Goal: Check status: Check status

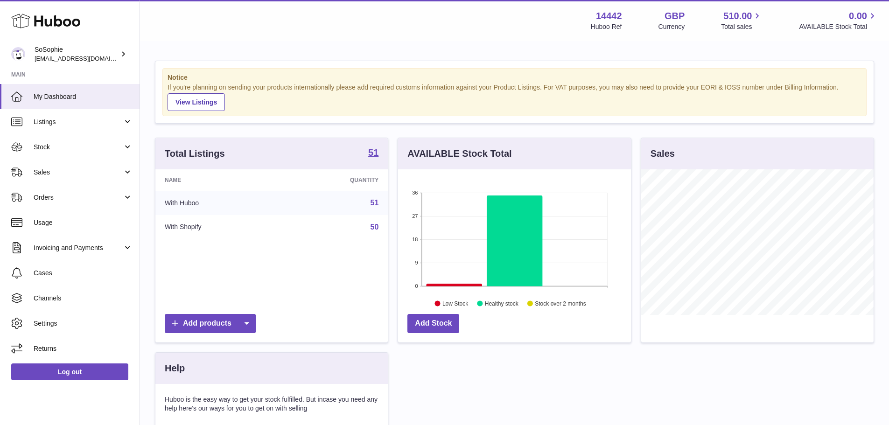
scroll to position [466516, 466429]
click at [58, 224] on span "Usage" at bounding box center [83, 222] width 99 height 9
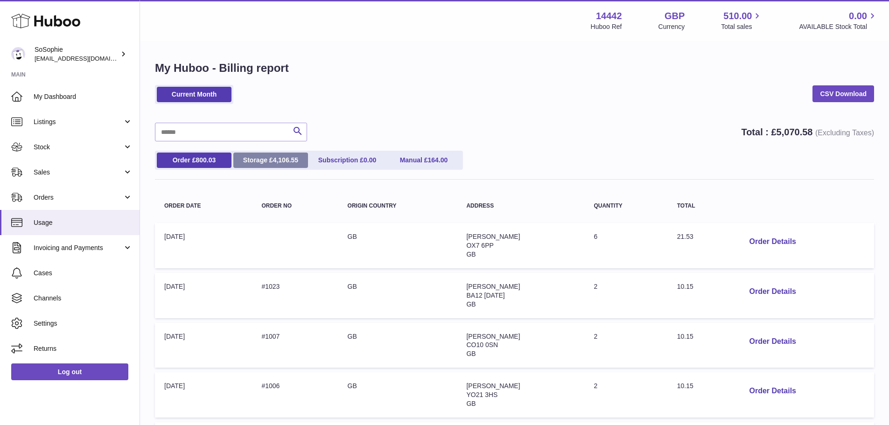
click at [266, 159] on link "Storage £ 4,106.55" at bounding box center [270, 160] width 75 height 15
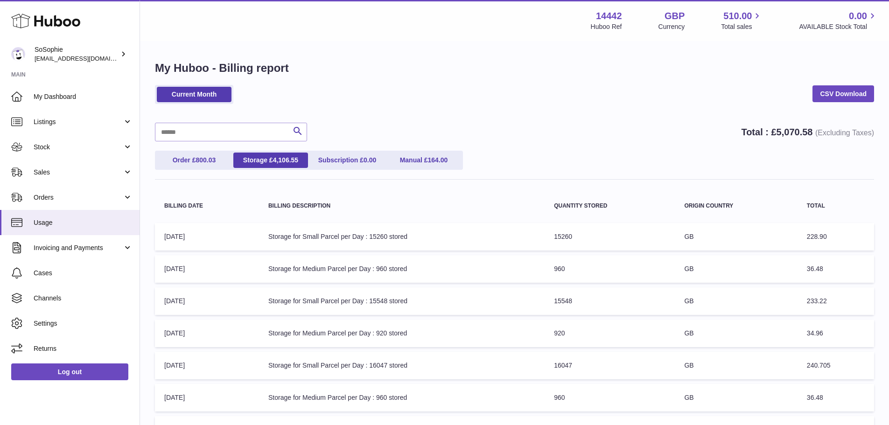
scroll to position [217, 0]
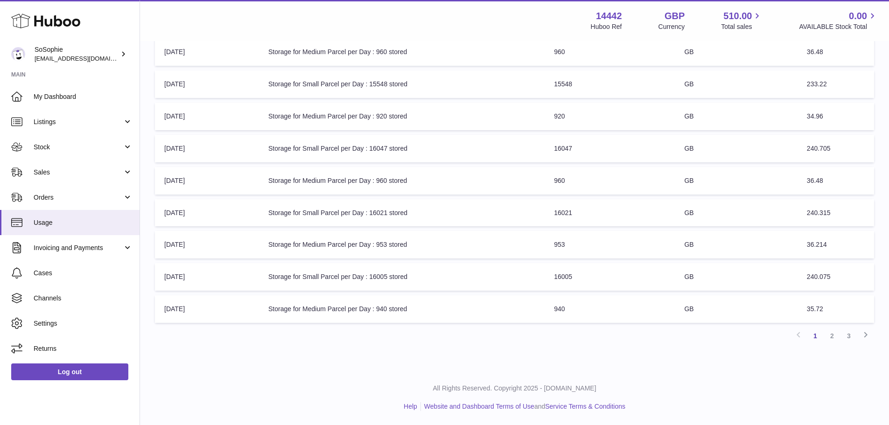
drag, startPoint x: 336, startPoint y: 194, endPoint x: 297, endPoint y: 355, distance: 165.2
click at [297, 355] on div "My Huboo - Billing report Current Month CSV Download Search Total : £ 5,070.58 …" at bounding box center [514, 97] width 749 height 545
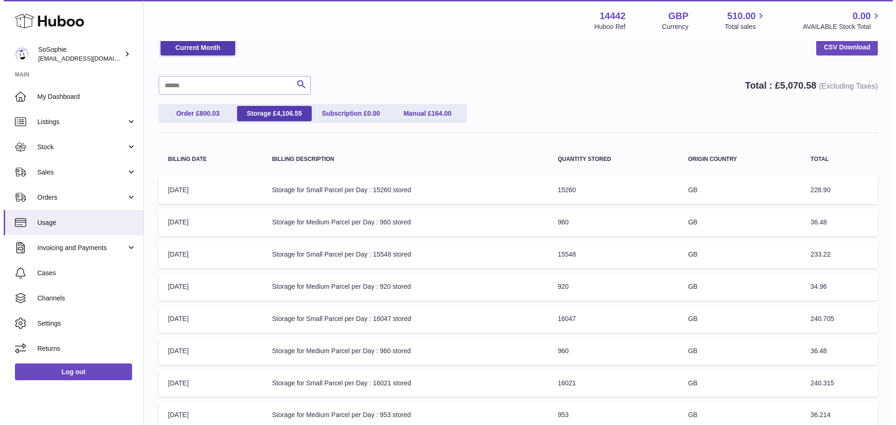
scroll to position [0, 0]
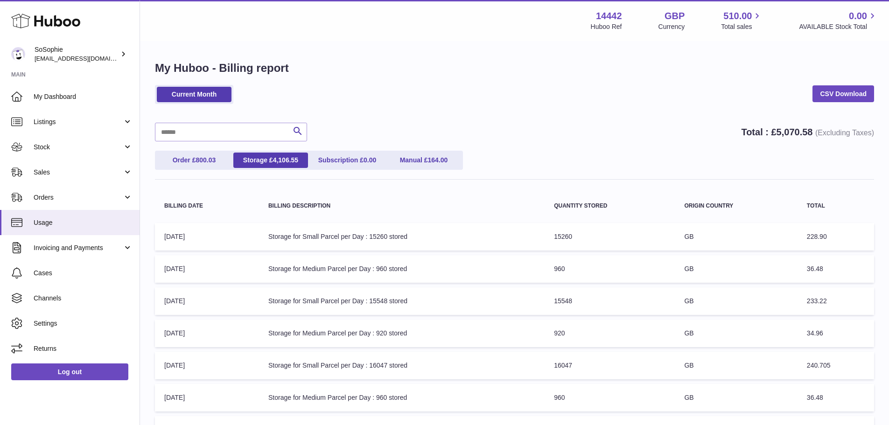
drag, startPoint x: 551, startPoint y: 237, endPoint x: 582, endPoint y: 234, distance: 30.9
click at [582, 234] on td "Quantity Stored: 15260" at bounding box center [610, 237] width 130 height 28
click at [582, 235] on td "Quantity Stored: 15260" at bounding box center [610, 237] width 130 height 28
click at [291, 156] on link "Storage £ 4,106.55" at bounding box center [270, 160] width 75 height 15
click at [291, 160] on span "4,106.55" at bounding box center [286, 159] width 26 height 7
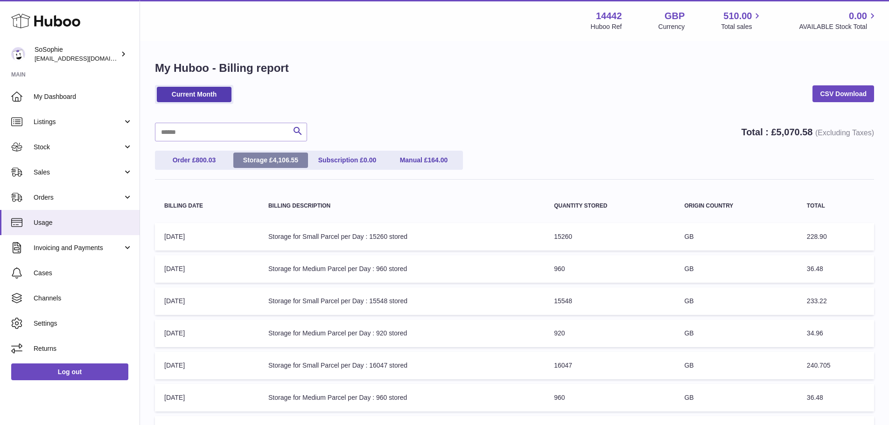
click at [264, 158] on link "Storage £ 4,106.55" at bounding box center [270, 160] width 75 height 15
click at [266, 158] on link "Storage £ 4,106.55" at bounding box center [270, 160] width 75 height 15
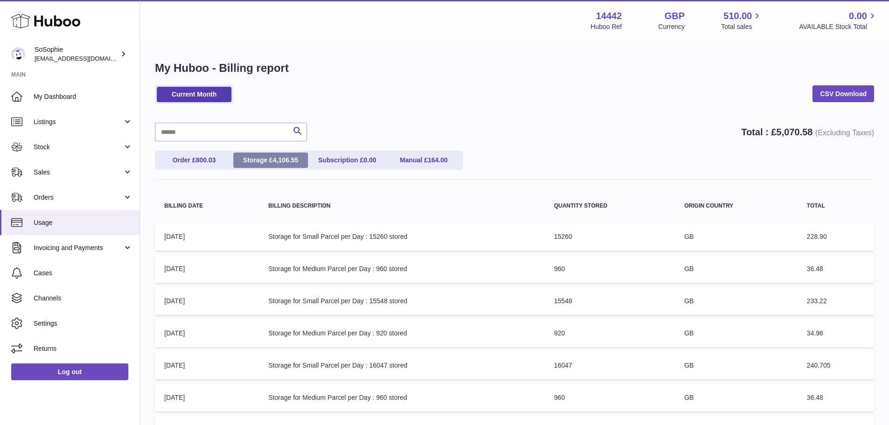
drag, startPoint x: 266, startPoint y: 158, endPoint x: 266, endPoint y: 162, distance: 4.8
click at [266, 159] on link "Storage £ 4,106.55" at bounding box center [270, 160] width 75 height 15
click at [266, 162] on link "Storage £ 4,106.55" at bounding box center [270, 160] width 75 height 15
click at [204, 162] on span "800.03" at bounding box center [206, 159] width 20 height 7
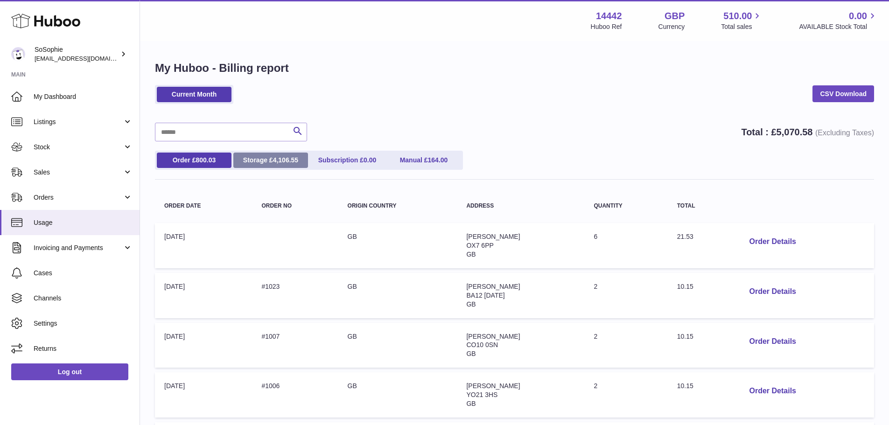
click at [294, 160] on span "4,106.55" at bounding box center [286, 159] width 26 height 7
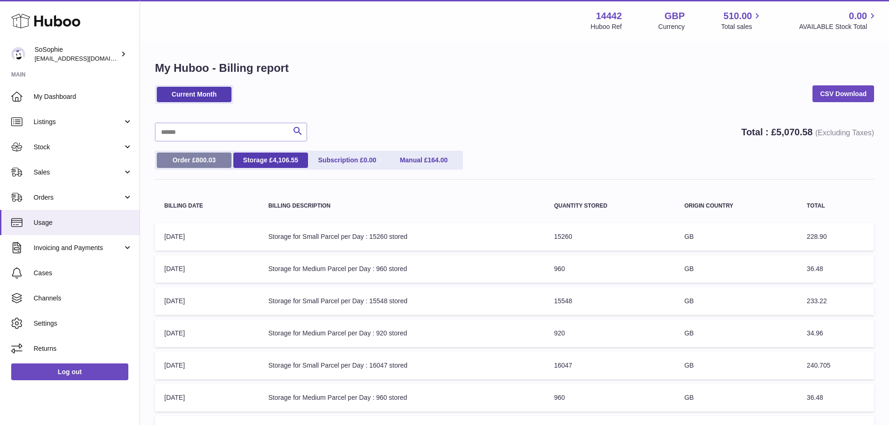
click at [202, 162] on span "800.03" at bounding box center [206, 159] width 20 height 7
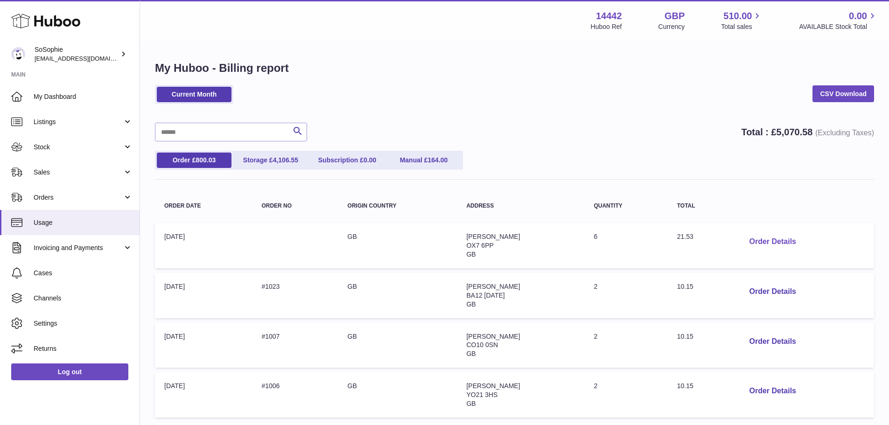
click at [758, 241] on button "Order Details" at bounding box center [773, 241] width 62 height 19
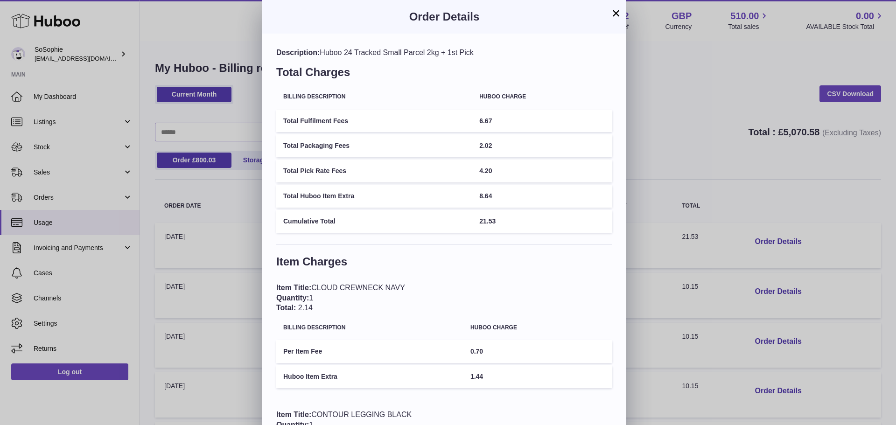
click at [616, 15] on button "×" at bounding box center [615, 12] width 11 height 11
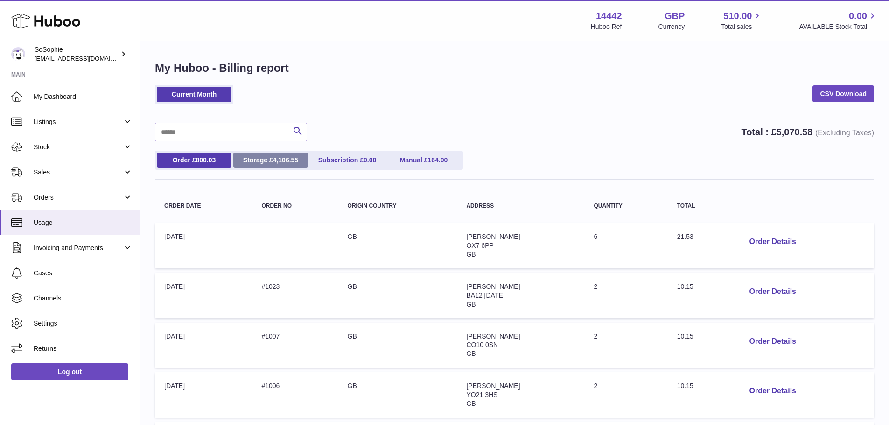
click at [262, 162] on link "Storage £ 4,106.55" at bounding box center [270, 160] width 75 height 15
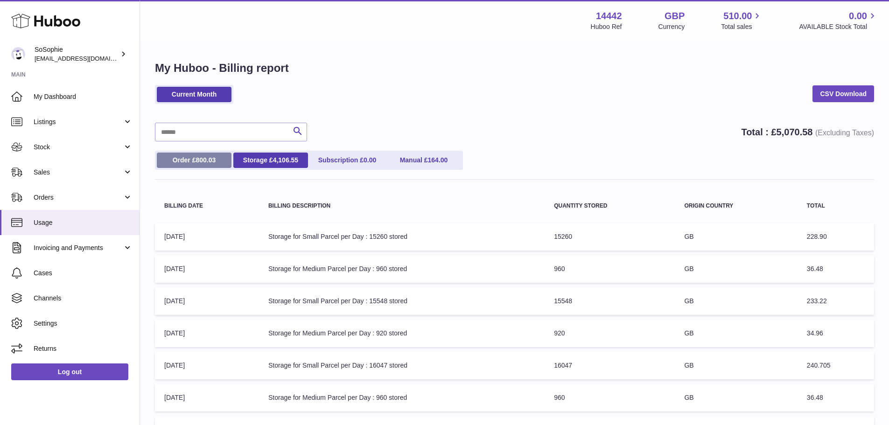
click at [227, 158] on link "Order £ 800.03" at bounding box center [194, 160] width 75 height 15
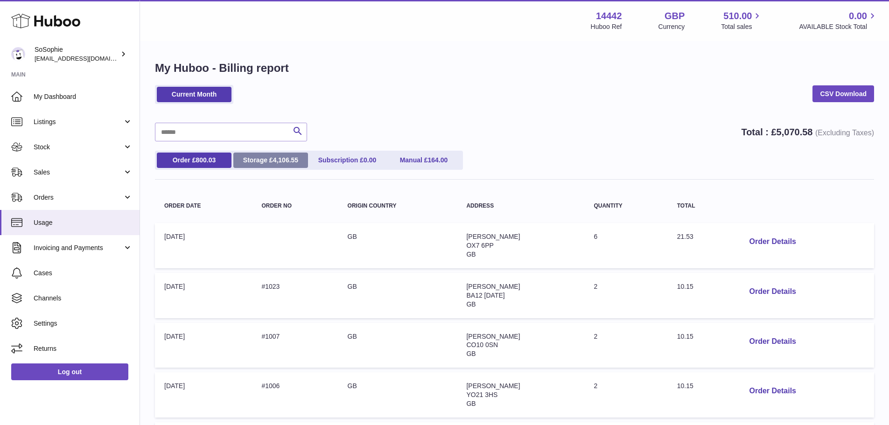
click at [262, 161] on link "Storage £ 4,106.55" at bounding box center [270, 160] width 75 height 15
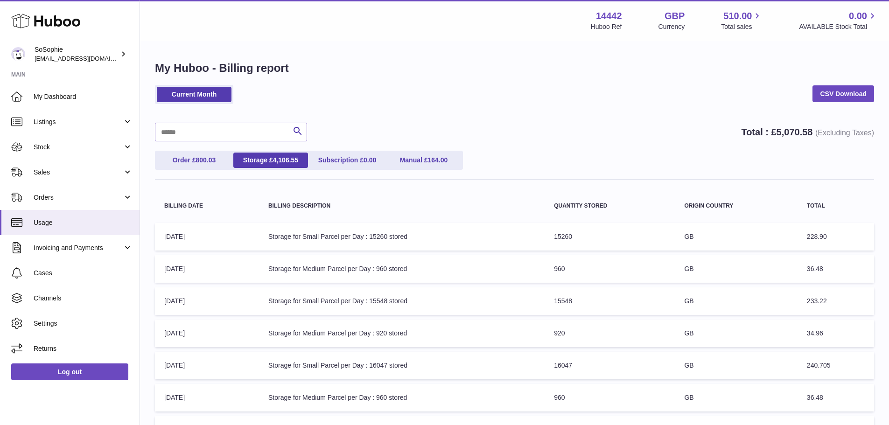
drag, startPoint x: 576, startPoint y: 238, endPoint x: 552, endPoint y: 236, distance: 23.8
click at [552, 236] on td "Quantity Stored: 15260" at bounding box center [610, 237] width 130 height 28
click at [581, 237] on td "Quantity Stored: 15260" at bounding box center [610, 237] width 130 height 28
click at [585, 239] on td "Quantity Stored: 15260" at bounding box center [610, 237] width 130 height 28
click at [586, 239] on td "Quantity Stored: 15260" at bounding box center [610, 237] width 130 height 28
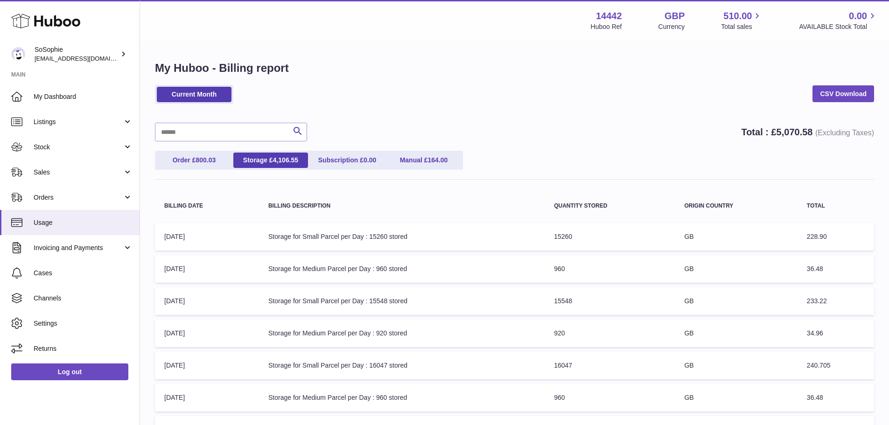
click at [588, 230] on td "Quantity Stored: 15260" at bounding box center [610, 237] width 130 height 28
click at [584, 230] on td "Quantity Stored: 15260" at bounding box center [610, 237] width 130 height 28
drag, startPoint x: 579, startPoint y: 233, endPoint x: 550, endPoint y: 228, distance: 28.9
click at [550, 228] on td "Quantity Stored: 15260" at bounding box center [610, 237] width 130 height 28
click at [525, 126] on div "Search Total : £ 5,070.58 (Excluding Taxes)" at bounding box center [514, 132] width 719 height 19
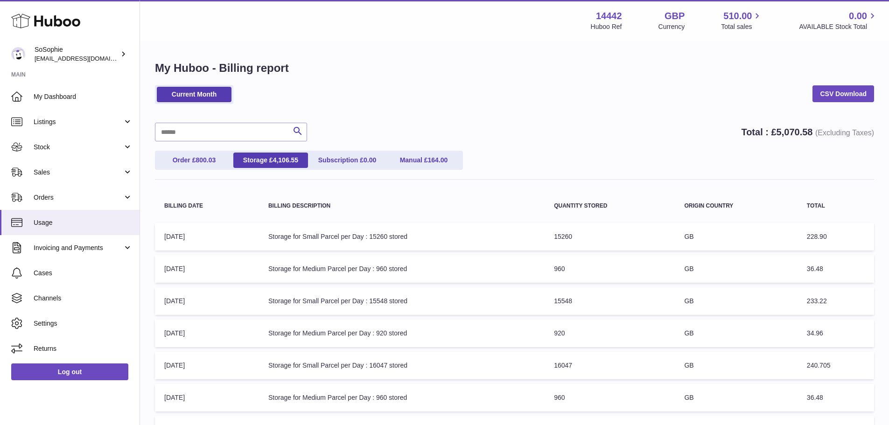
drag, startPoint x: 589, startPoint y: 238, endPoint x: 530, endPoint y: 238, distance: 58.8
click at [530, 238] on tr "Billing Date: 03-Sep-2025 Billing Description: Storage for Small Parcel per Day…" at bounding box center [514, 237] width 719 height 28
click at [577, 222] on table "Billing Date Billing Description Quantity Stored Origin Country Total Billing D…" at bounding box center [514, 367] width 719 height 356
drag, startPoint x: 583, startPoint y: 232, endPoint x: 569, endPoint y: 238, distance: 15.3
click at [574, 237] on td "Quantity Stored: 15260" at bounding box center [610, 237] width 130 height 28
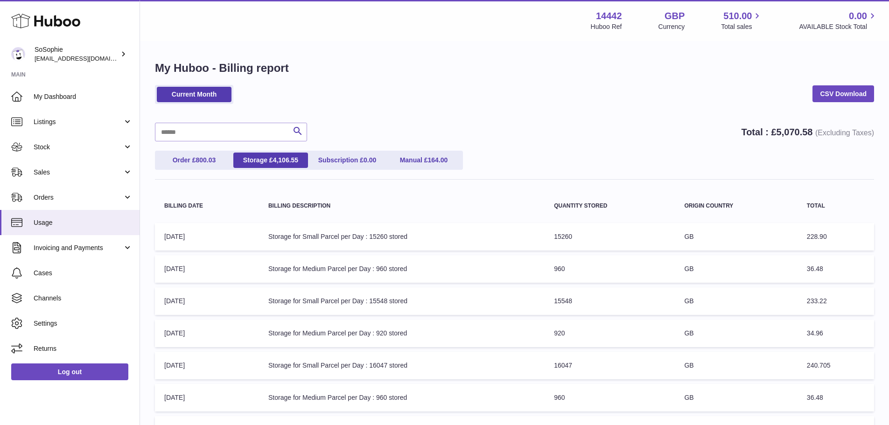
drag, startPoint x: 546, startPoint y: 244, endPoint x: 528, endPoint y: 247, distance: 19.0
click at [540, 245] on tr "Billing Date: 03-Sep-2025 Billing Description: Storage for Small Parcel per Day…" at bounding box center [514, 237] width 719 height 28
click at [599, 235] on td "Quantity Stored: 15260" at bounding box center [610, 237] width 130 height 28
drag, startPoint x: 578, startPoint y: 238, endPoint x: 521, endPoint y: 236, distance: 57.0
click at [520, 235] on tr "Billing Date: 03-Sep-2025 Billing Description: Storage for Small Parcel per Day…" at bounding box center [514, 237] width 719 height 28
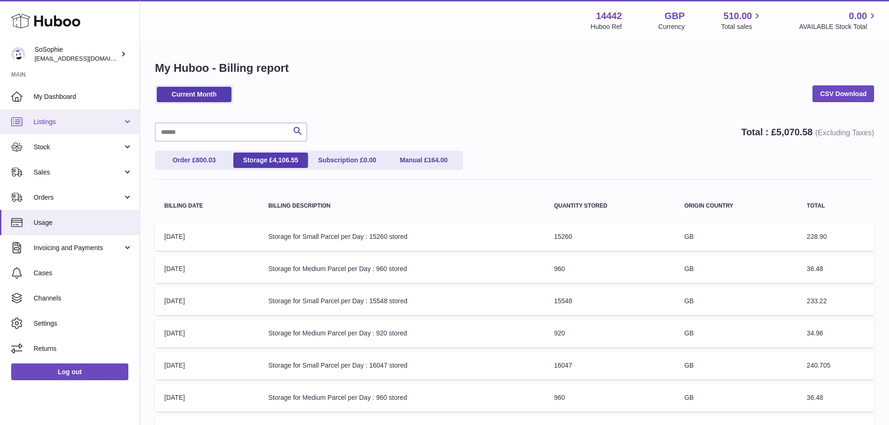
click at [78, 126] on span "Listings" at bounding box center [78, 122] width 89 height 9
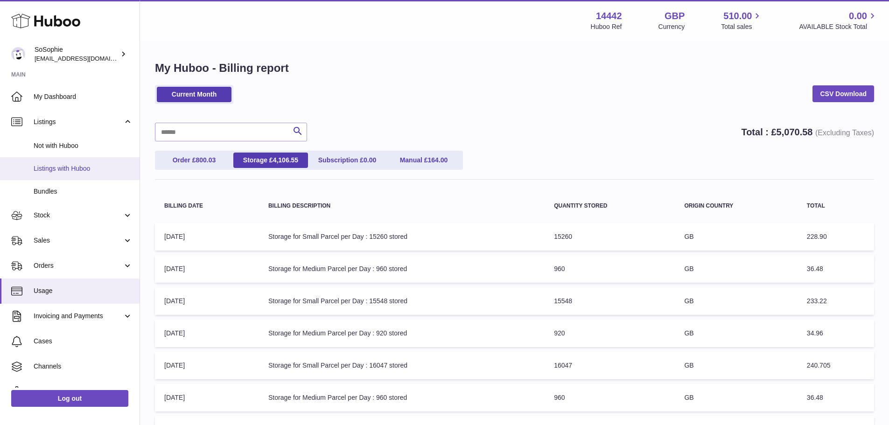
click at [77, 169] on span "Listings with Huboo" at bounding box center [83, 168] width 99 height 9
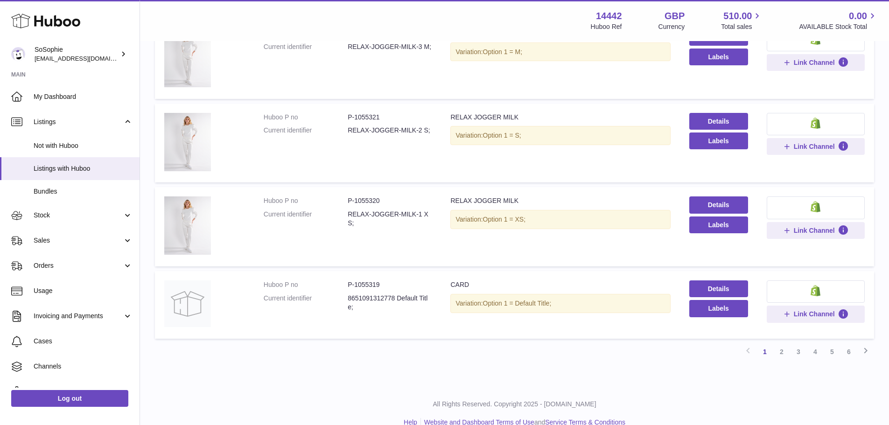
scroll to position [654, 0]
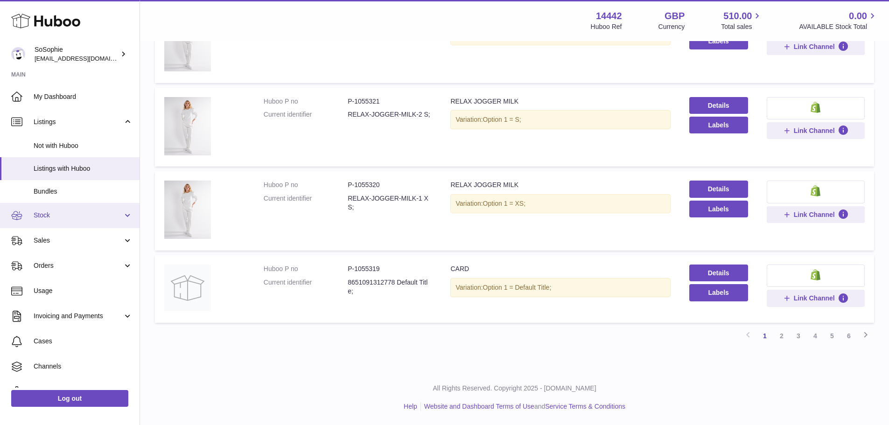
click at [70, 217] on span "Stock" at bounding box center [78, 215] width 89 height 9
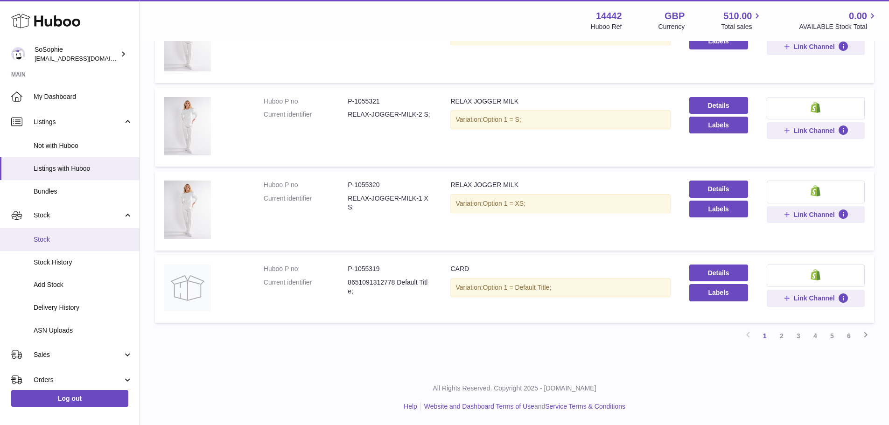
click at [74, 236] on span "Stock" at bounding box center [83, 239] width 99 height 9
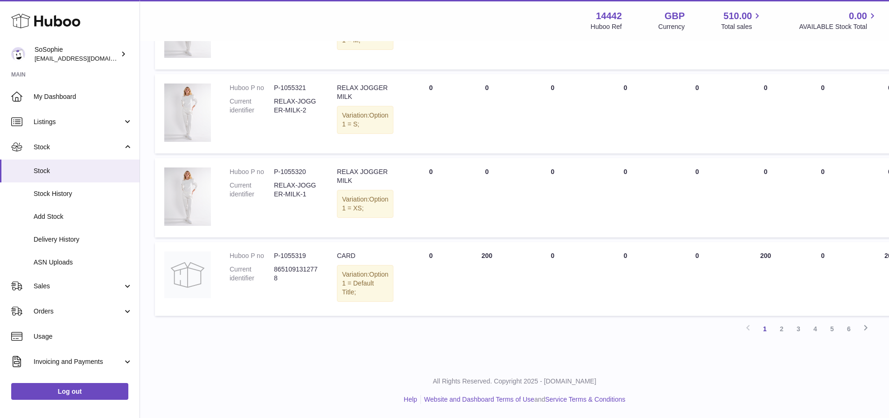
scroll to position [747, 0]
click at [782, 330] on link "2" at bounding box center [781, 329] width 17 height 17
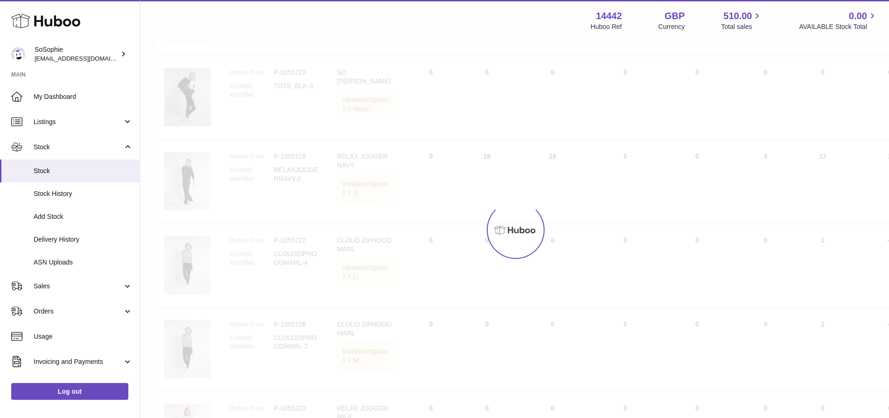
scroll to position [42, 0]
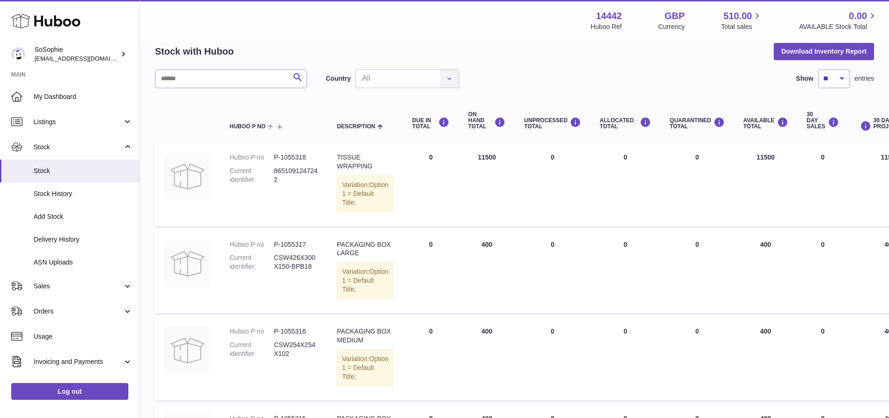
drag, startPoint x: 466, startPoint y: 158, endPoint x: 496, endPoint y: 158, distance: 29.4
click at [495, 157] on td "ON HAND Total 11500" at bounding box center [487, 185] width 56 height 82
